Goal: Information Seeking & Learning: Learn about a topic

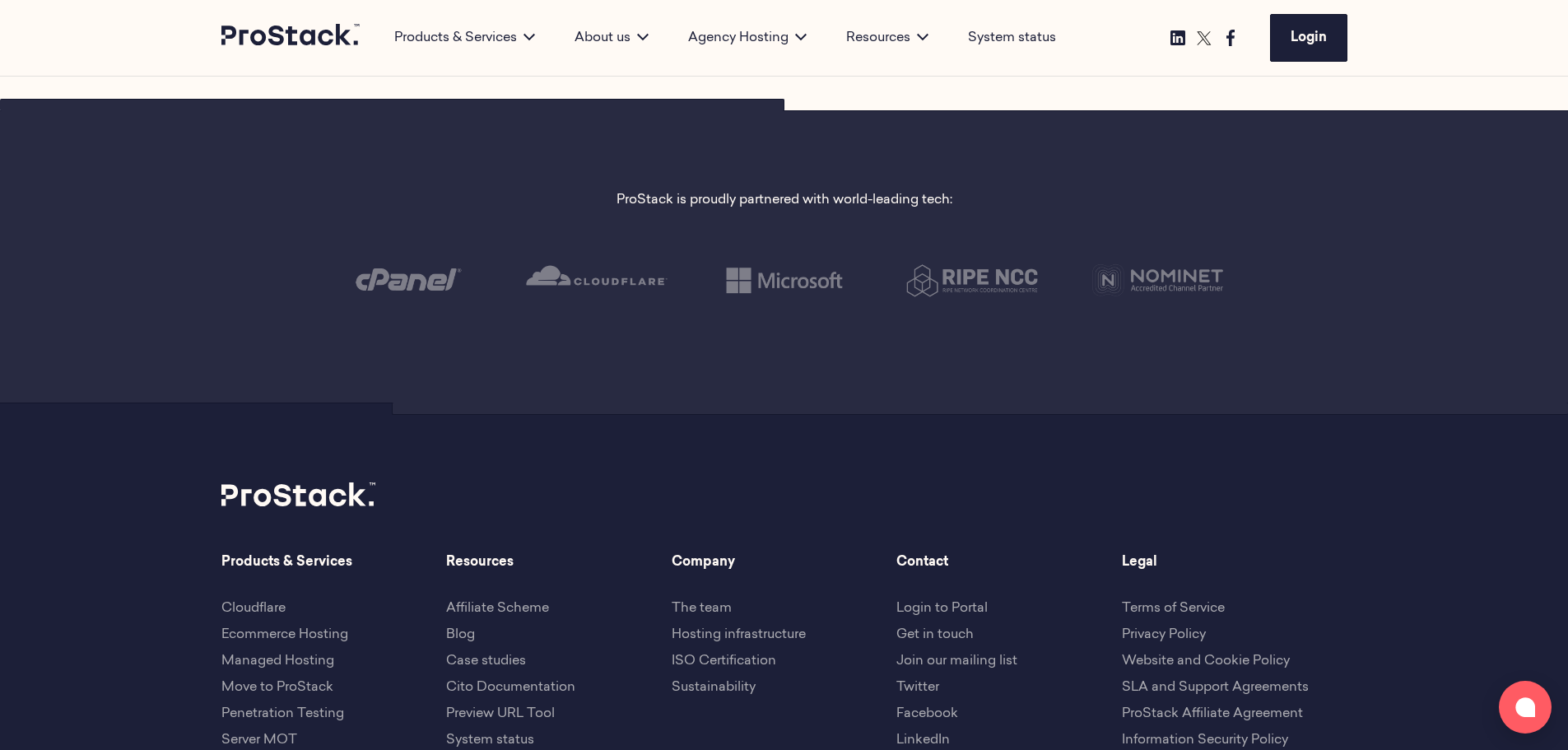
scroll to position [3950, 0]
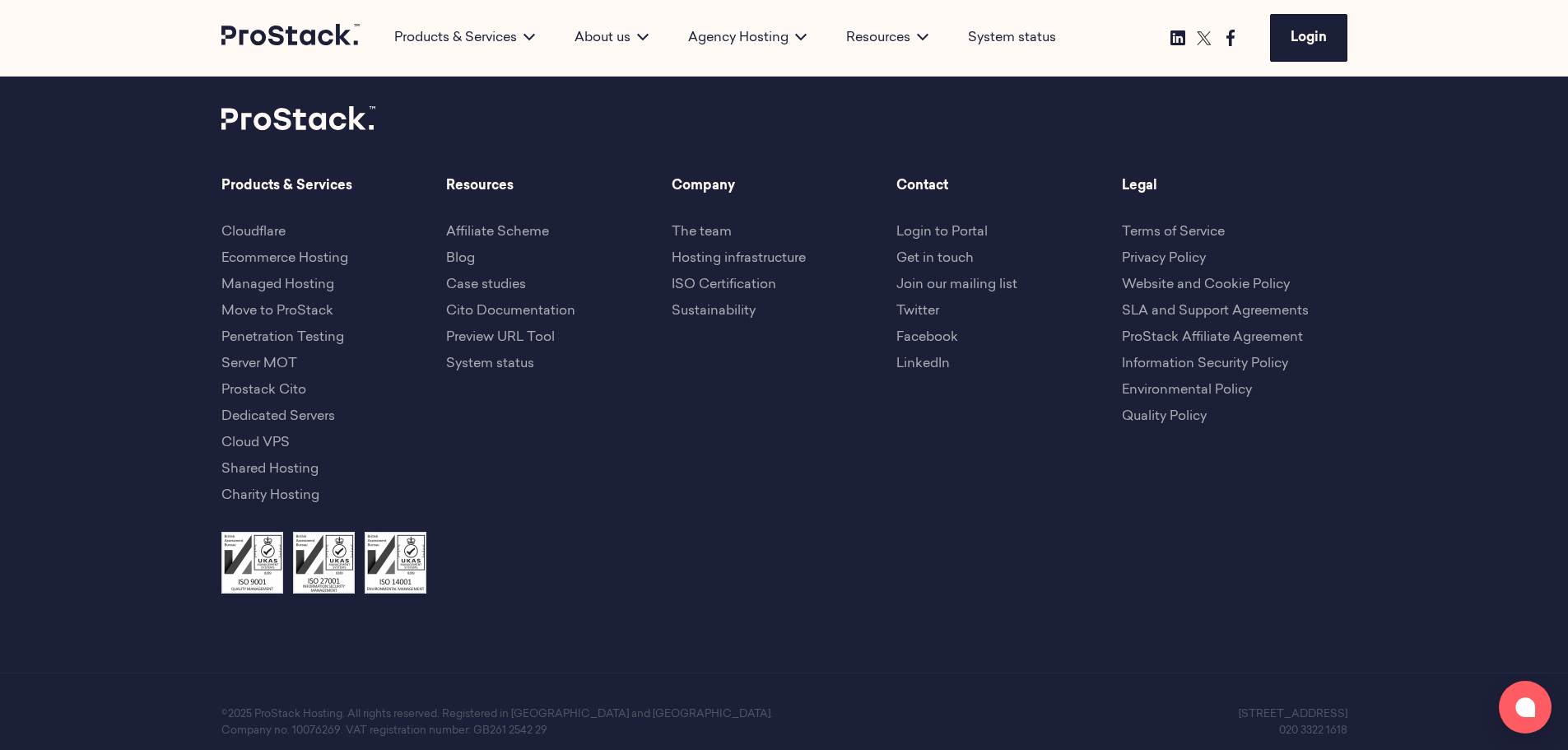
click at [1168, 226] on link "Terms of Service" at bounding box center [1173, 232] width 103 height 13
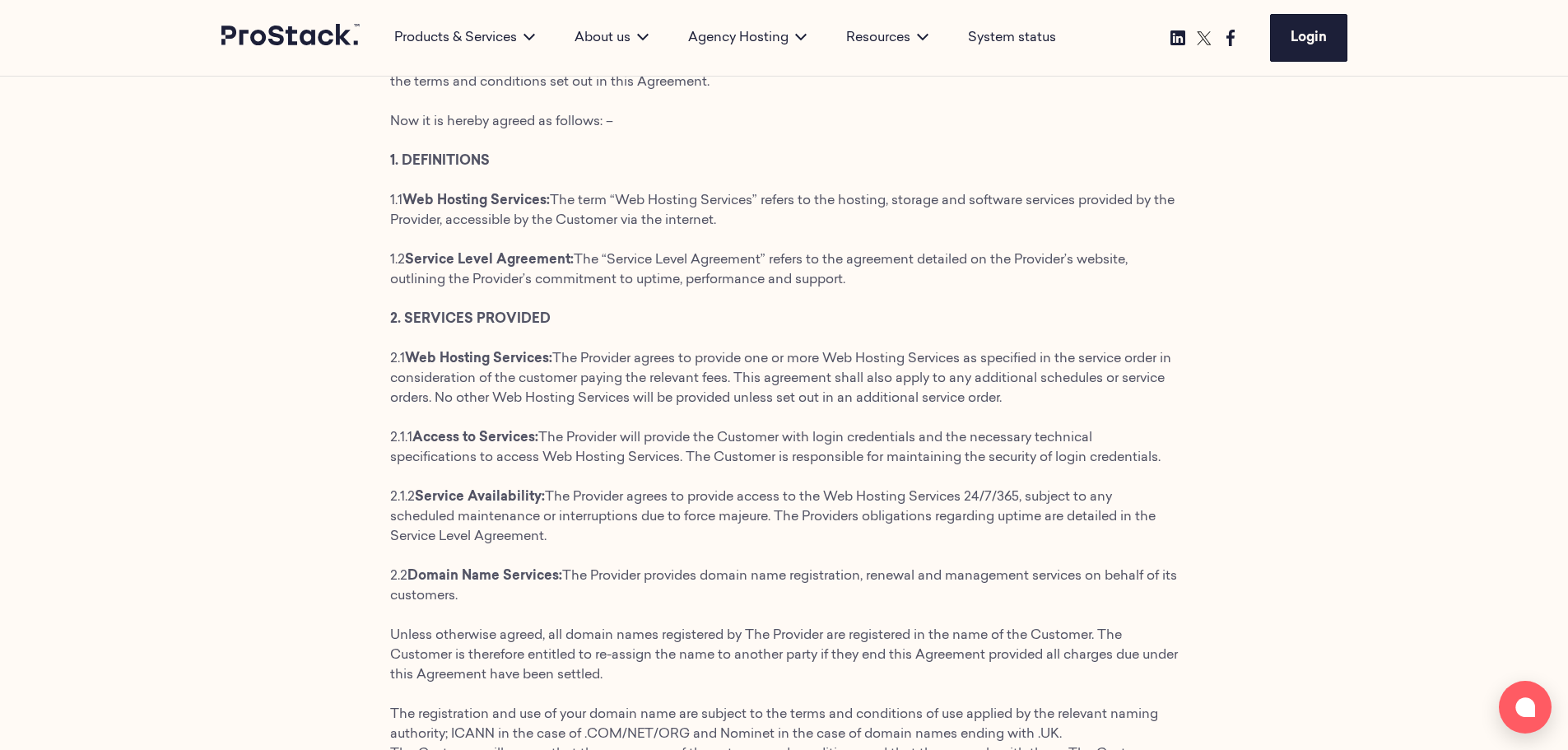
scroll to position [247, 0]
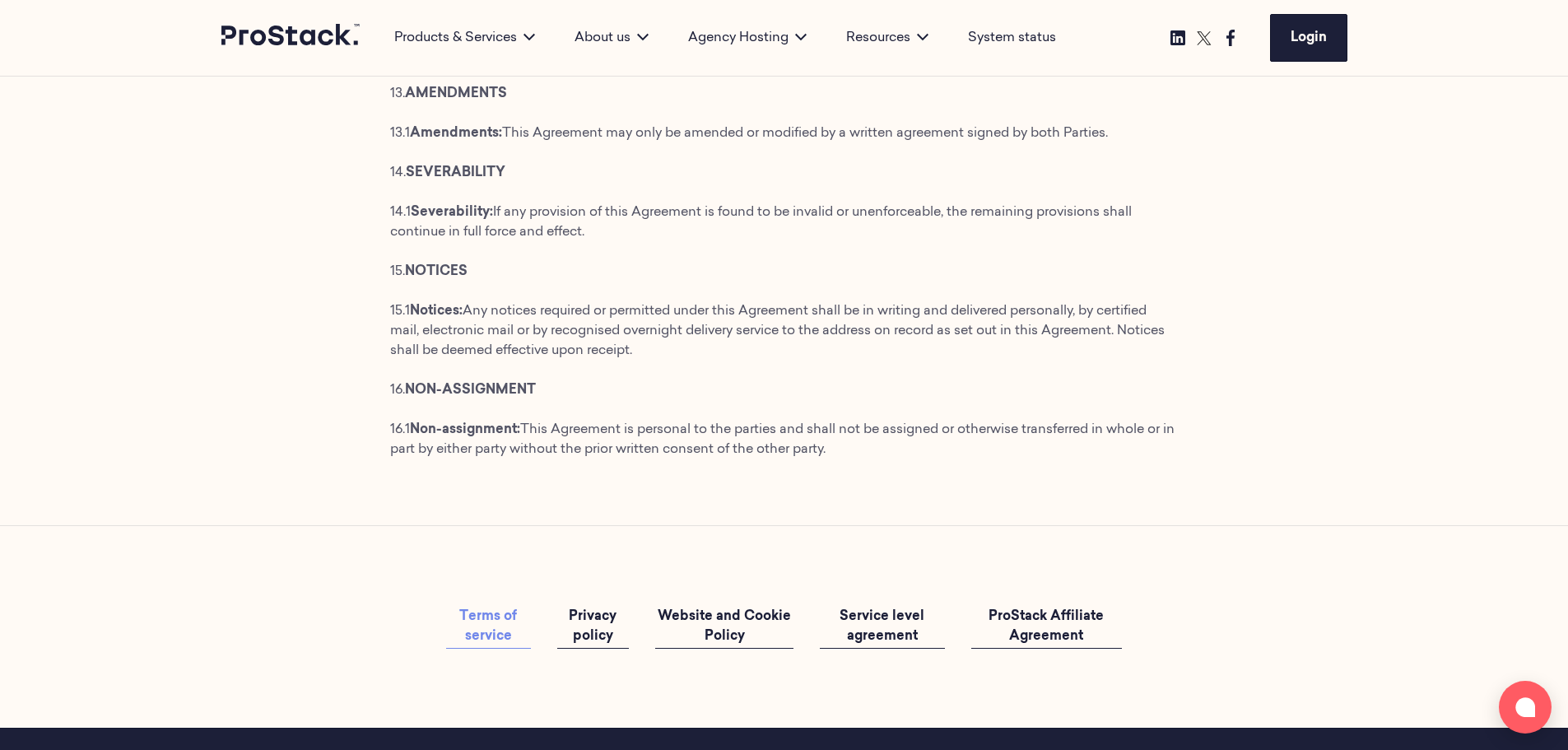
scroll to position [5596, 0]
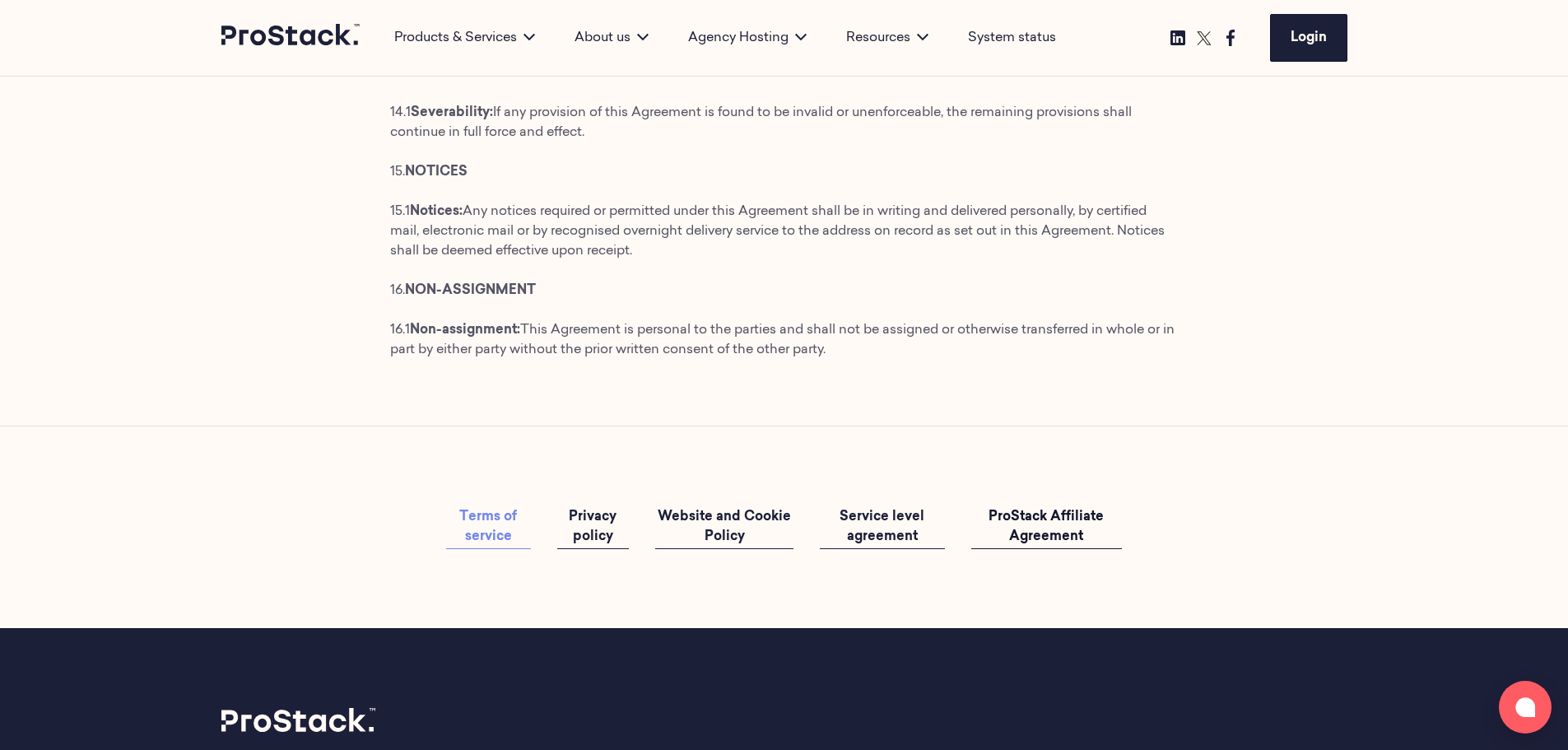
click at [1046, 544] on span "ProStack Affiliate Agreement" at bounding box center [1046, 526] width 116 height 33
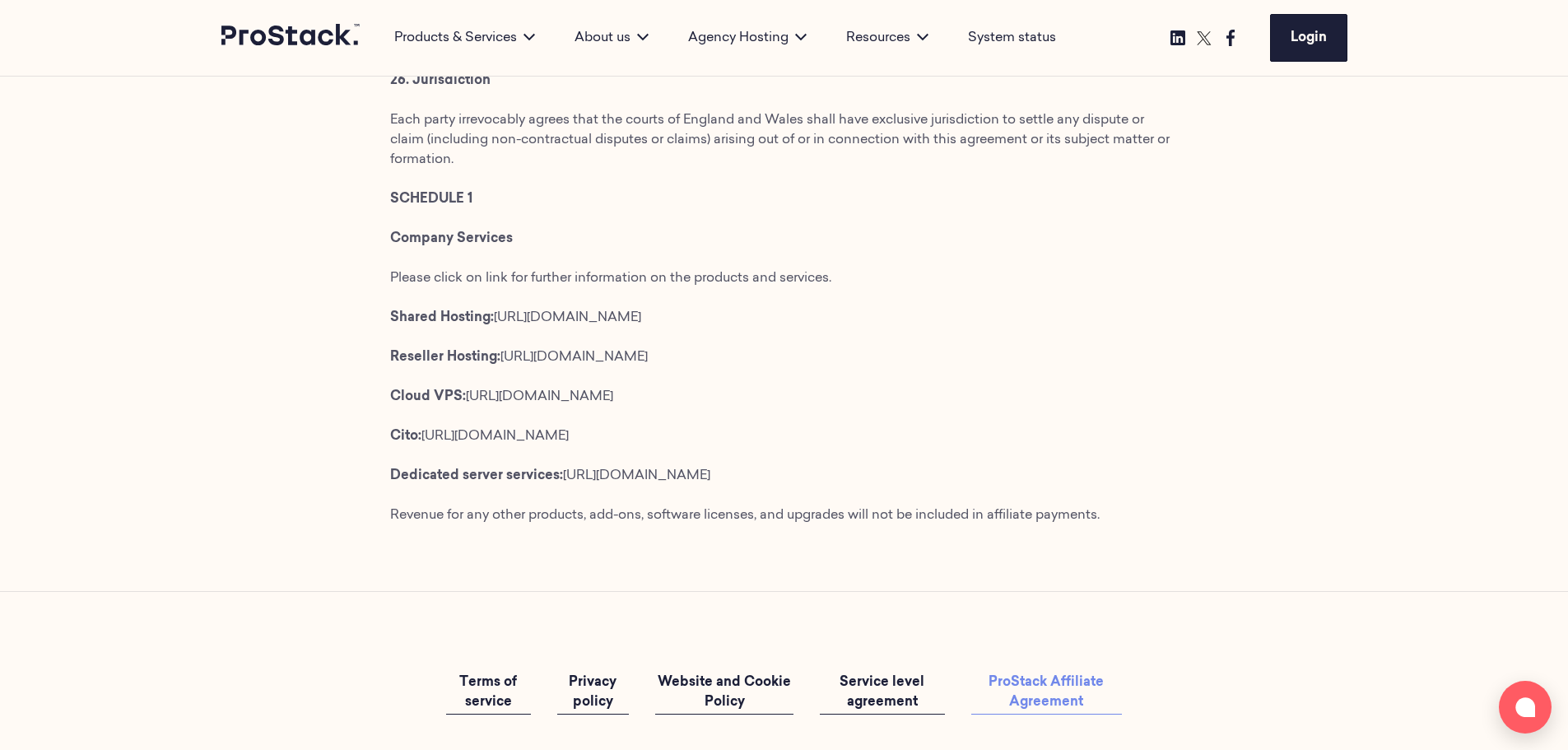
scroll to position [11850, 0]
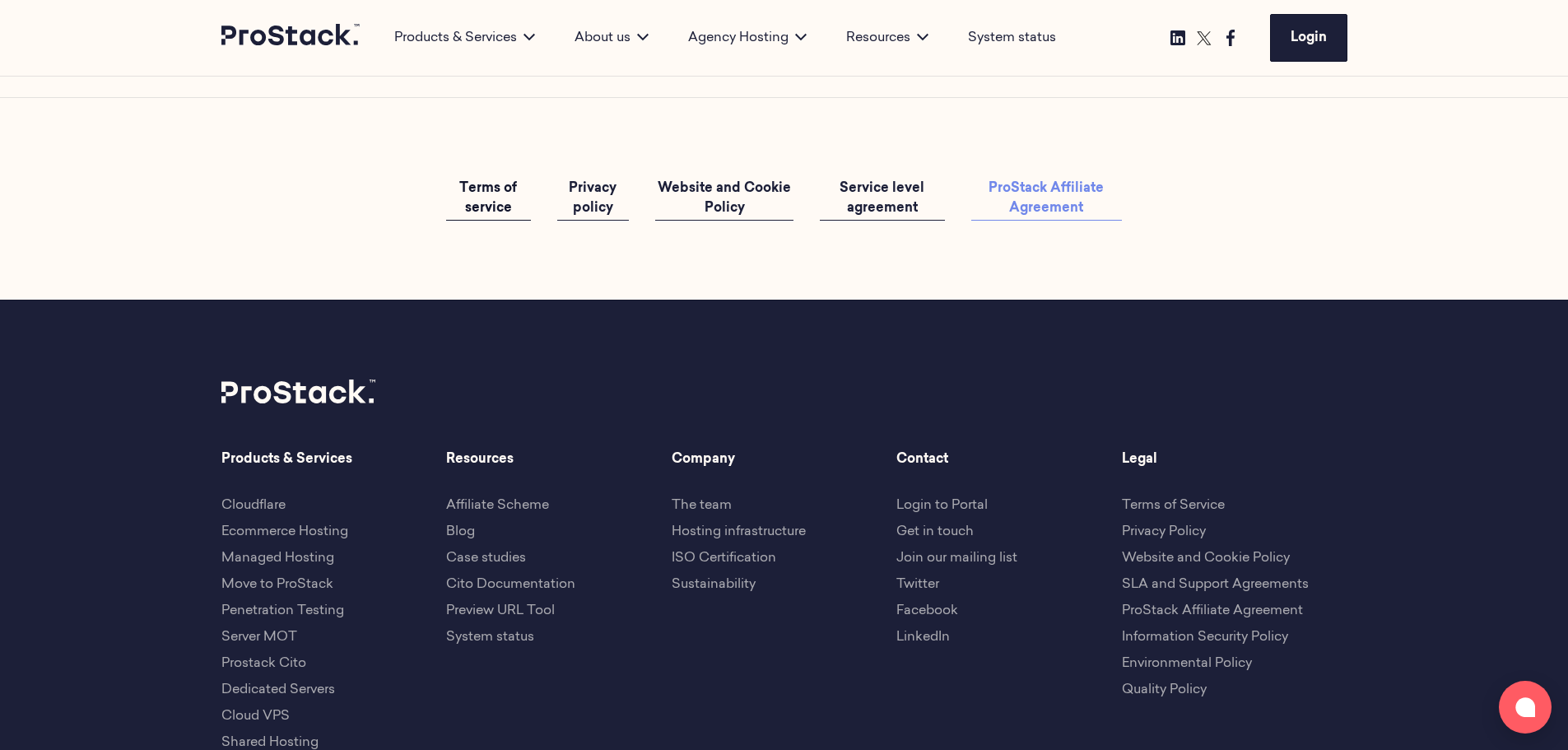
click at [489, 182] on span "Terms of service" at bounding box center [487, 198] width 57 height 33
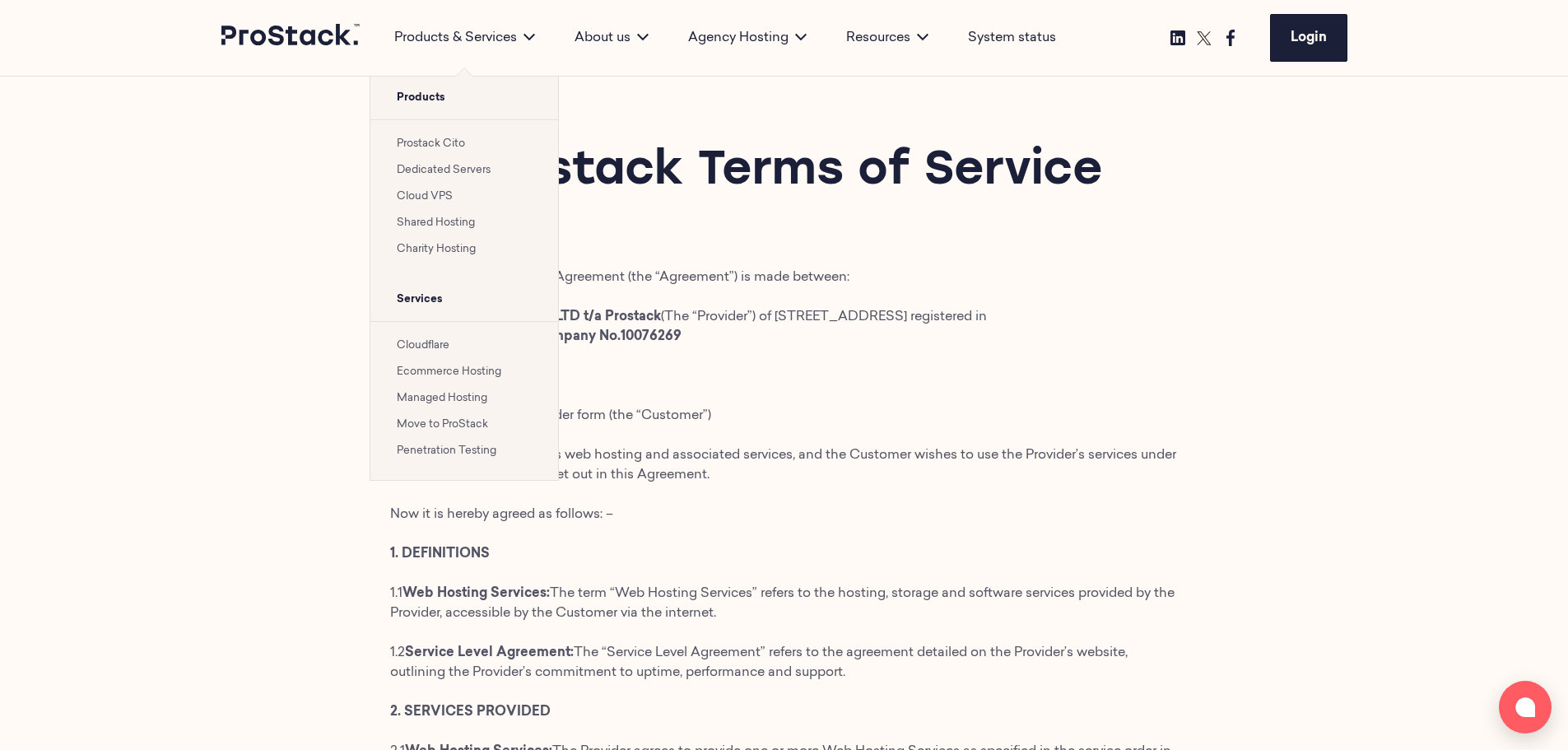
click at [421, 143] on link "Prostack Cito" at bounding box center [431, 144] width 68 height 11
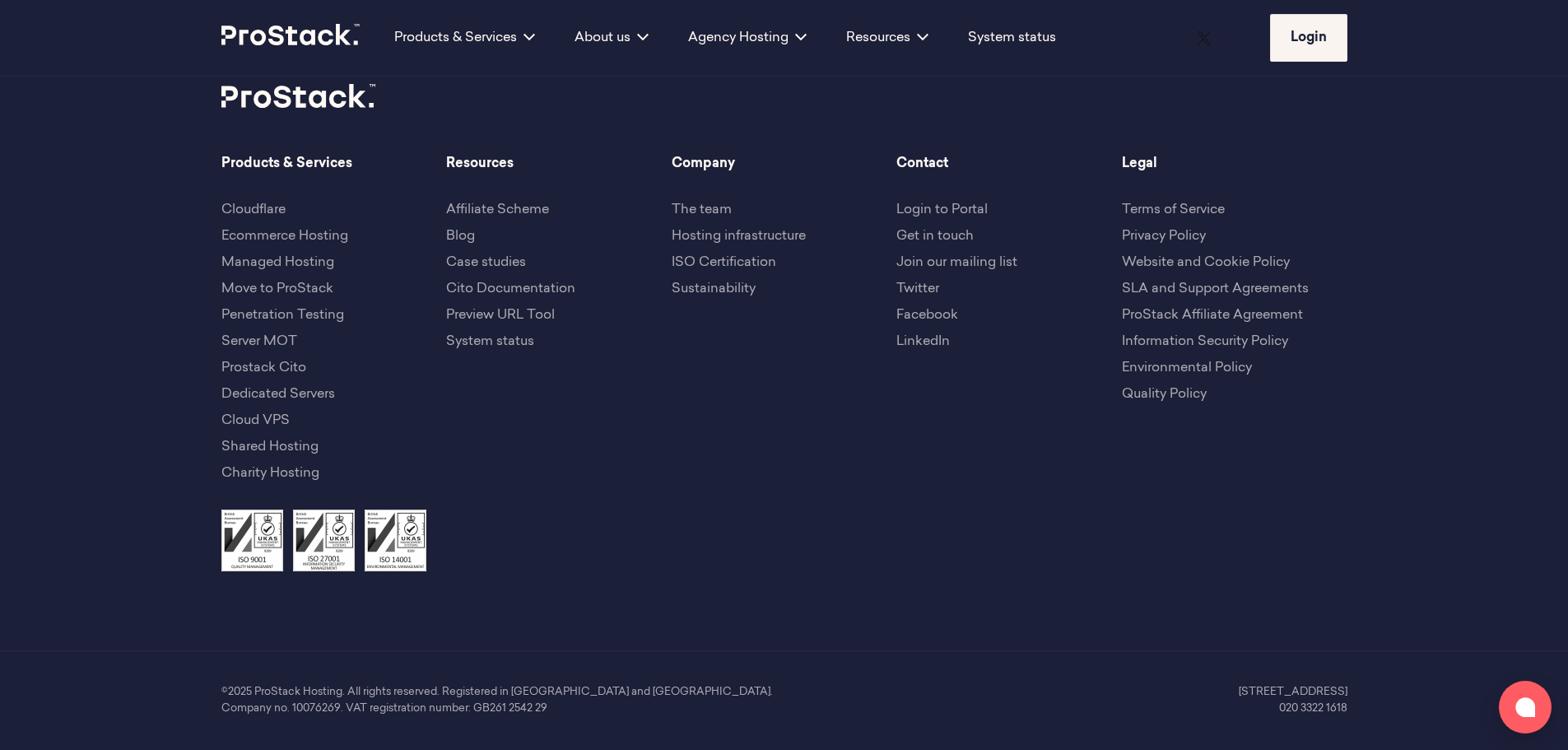
scroll to position [5095, 0]
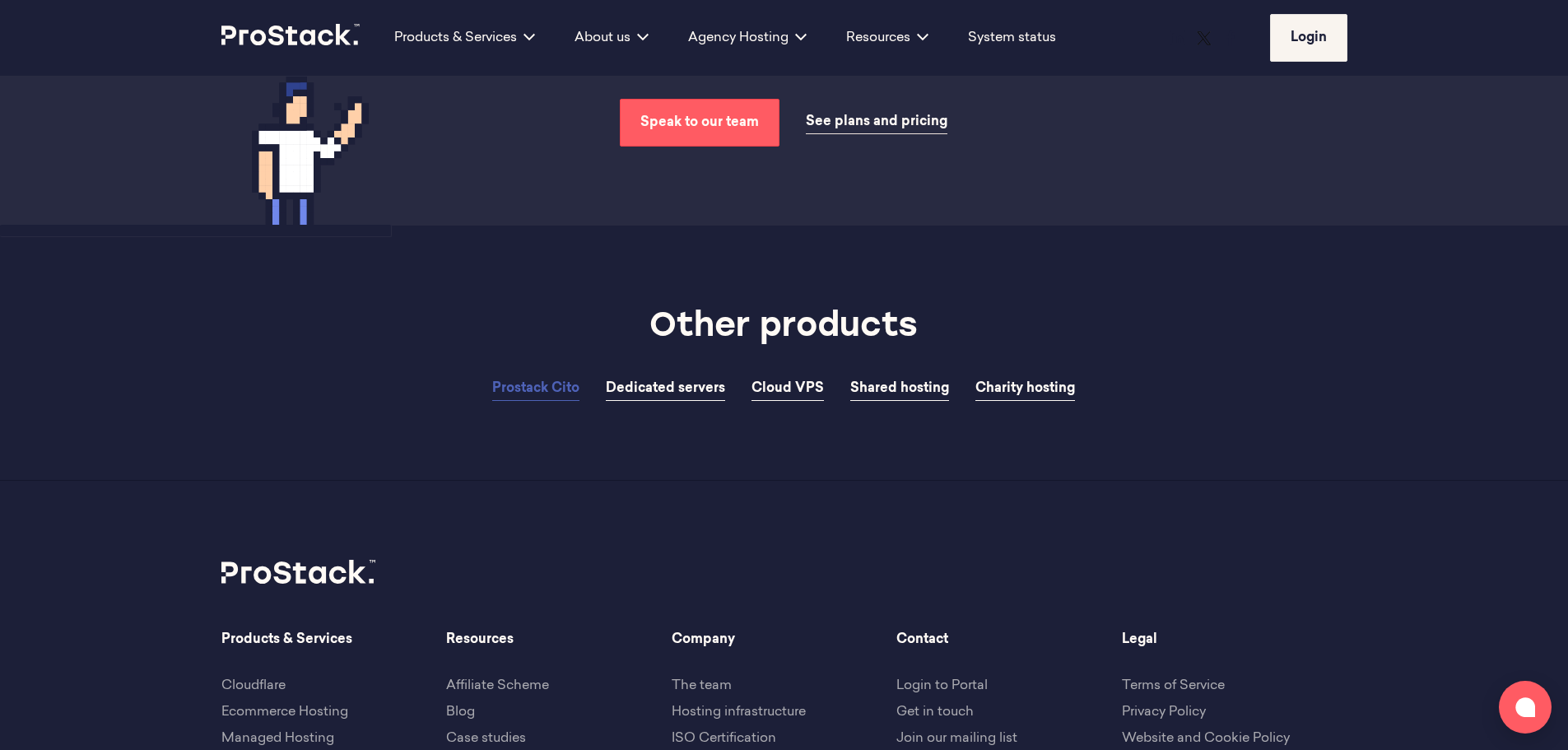
click at [864, 128] on span "See plans and pricing" at bounding box center [876, 122] width 141 height 13
